Goal: Find specific page/section: Find specific page/section

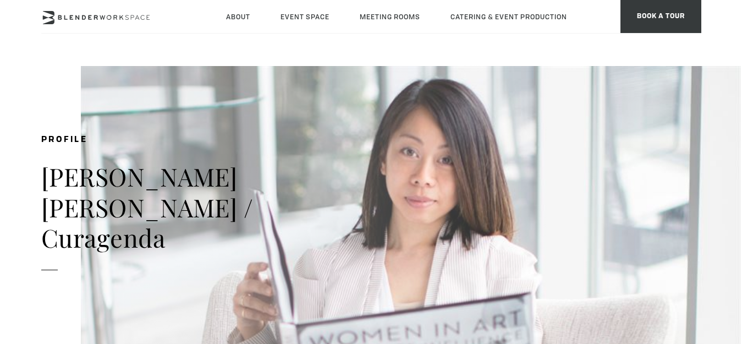
type div "[DATE]"
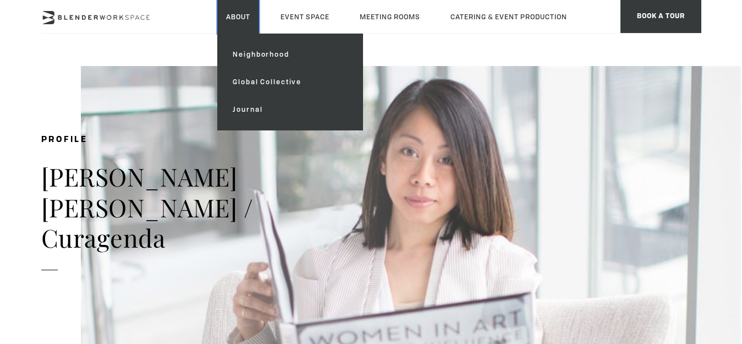
click at [250, 9] on link "About" at bounding box center [238, 17] width 42 height 34
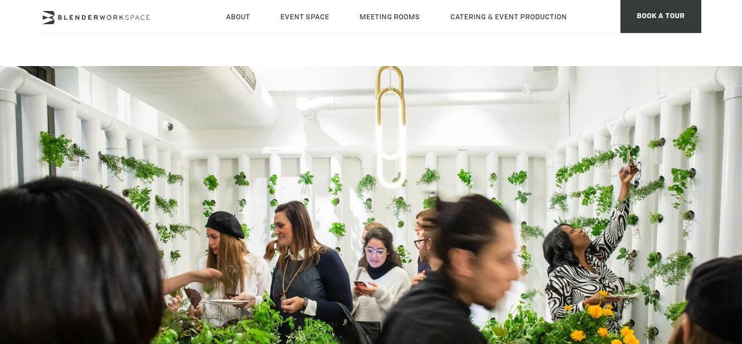
type div "[DATE]"
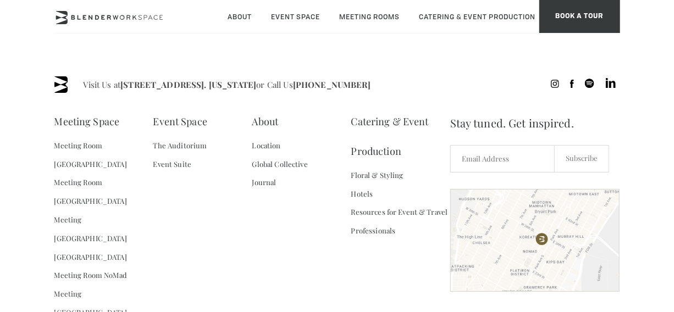
scroll to position [1047, 0]
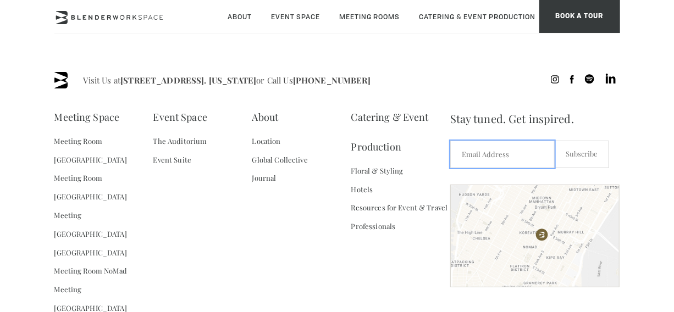
click at [541, 141] on input "Email *" at bounding box center [502, 155] width 105 height 28
click at [543, 141] on input "Email *" at bounding box center [502, 155] width 105 height 28
click at [669, 167] on footer "Visit Us at [STREET_ADDRESS]. [US_STATE] or Call Us [PHONE_NUMBER] Meeting Spac…" at bounding box center [337, 234] width 674 height 353
